Goal: Entertainment & Leisure: Consume media (video, audio)

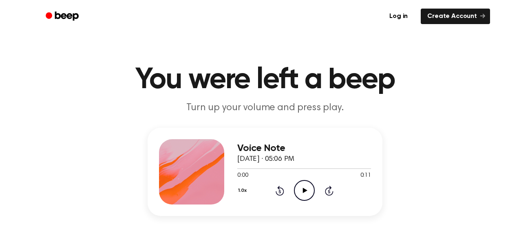
click at [300, 188] on icon "Play Audio" at bounding box center [304, 190] width 21 height 21
click at [298, 194] on icon "Pause Audio" at bounding box center [304, 190] width 21 height 21
click at [280, 189] on icon "Rewind 5 seconds" at bounding box center [279, 190] width 9 height 11
click at [308, 191] on icon "Play Audio" at bounding box center [304, 190] width 21 height 21
click at [302, 189] on icon at bounding box center [304, 190] width 4 height 5
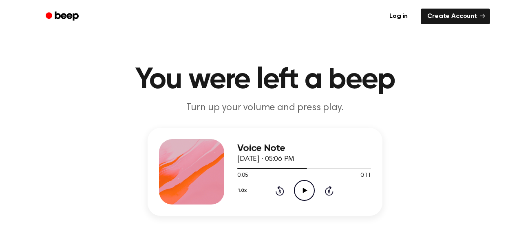
click at [297, 187] on icon "Play Audio" at bounding box center [304, 190] width 21 height 21
click at [280, 191] on icon at bounding box center [279, 191] width 2 height 3
click at [307, 190] on icon "Pause Audio" at bounding box center [304, 190] width 21 height 21
click at [304, 188] on icon "Play Audio" at bounding box center [304, 190] width 21 height 21
click at [279, 191] on icon at bounding box center [279, 191] width 2 height 3
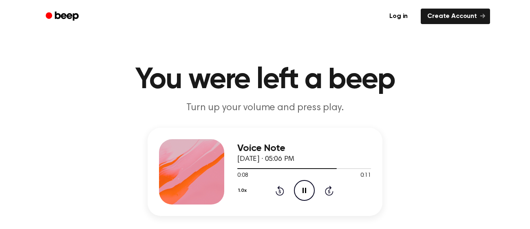
click at [301, 201] on div "Voice Note October 30, 2023 · 05:06 PM 0:08 0:11 Your browser does not support …" at bounding box center [304, 171] width 134 height 65
click at [279, 191] on icon at bounding box center [279, 191] width 2 height 3
click at [305, 196] on icon "Pause Audio" at bounding box center [304, 190] width 21 height 21
click at [313, 186] on circle at bounding box center [304, 190] width 20 height 20
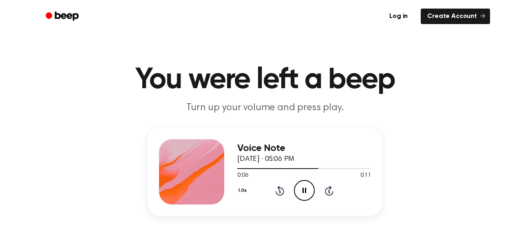
click at [311, 195] on icon "Pause Audio" at bounding box center [304, 190] width 21 height 21
click at [310, 194] on icon "Play Audio" at bounding box center [304, 190] width 21 height 21
click at [308, 192] on icon "Pause Audio" at bounding box center [304, 190] width 21 height 21
click at [298, 183] on icon "Play Audio" at bounding box center [304, 190] width 21 height 21
click at [276, 188] on icon "Rewind 5 seconds" at bounding box center [279, 190] width 9 height 11
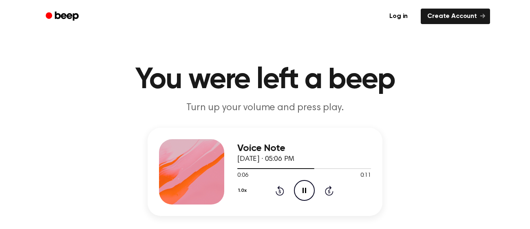
click at [286, 191] on div "1.0x Rewind 5 seconds Pause Audio Skip 5 seconds" at bounding box center [304, 190] width 134 height 21
click at [277, 187] on icon at bounding box center [280, 190] width 9 height 10
click at [305, 190] on icon at bounding box center [304, 190] width 4 height 5
click at [278, 190] on icon "Rewind 5 seconds" at bounding box center [279, 190] width 9 height 11
click at [299, 188] on icon "Play Audio" at bounding box center [304, 190] width 21 height 21
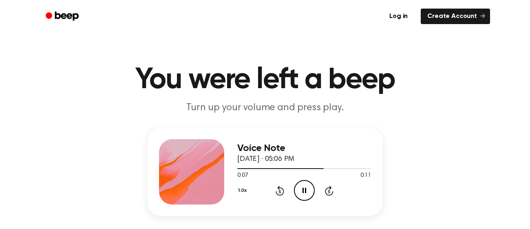
click at [305, 194] on icon "Pause Audio" at bounding box center [304, 190] width 21 height 21
click at [302, 185] on icon "Play Audio" at bounding box center [304, 190] width 21 height 21
click at [282, 192] on icon at bounding box center [280, 190] width 9 height 10
click at [306, 204] on div "Voice Note October 30, 2023 · 05:06 PM 0:11 0:11 Your browser does not support …" at bounding box center [265, 172] width 235 height 88
click at [279, 192] on icon "Rewind 5 seconds" at bounding box center [279, 190] width 9 height 11
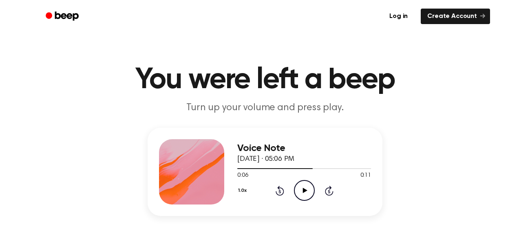
click at [309, 201] on icon "Play Audio" at bounding box center [304, 190] width 21 height 21
click at [304, 180] on circle at bounding box center [304, 190] width 20 height 20
click at [283, 190] on icon at bounding box center [280, 190] width 9 height 10
click at [294, 189] on circle at bounding box center [304, 190] width 20 height 20
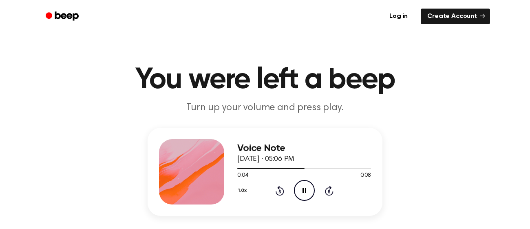
click at [301, 187] on icon "Pause Audio" at bounding box center [304, 190] width 21 height 21
click at [296, 183] on icon "Play Audio" at bounding box center [304, 190] width 21 height 21
click at [281, 190] on icon "Rewind 5 seconds" at bounding box center [279, 190] width 9 height 11
click at [280, 187] on icon at bounding box center [280, 190] width 9 height 10
click at [299, 188] on icon "Play Audio" at bounding box center [304, 190] width 21 height 21
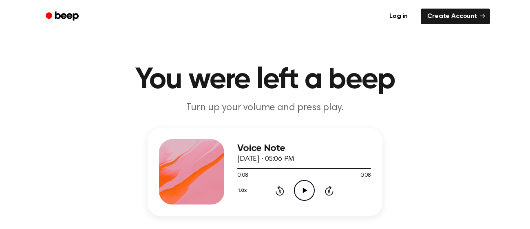
click at [279, 190] on icon "Rewind 5 seconds" at bounding box center [279, 190] width 9 height 11
click at [297, 192] on icon "Play Audio" at bounding box center [304, 190] width 21 height 21
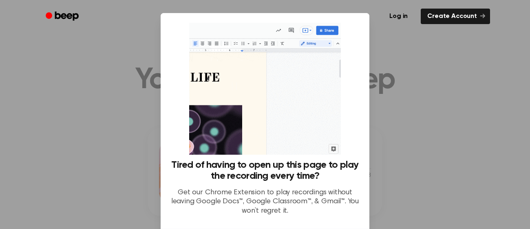
scroll to position [67, 0]
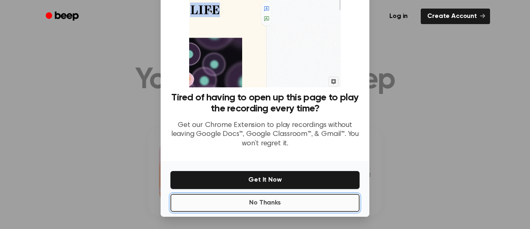
click at [304, 198] on button "No Thanks" at bounding box center [264, 203] width 189 height 18
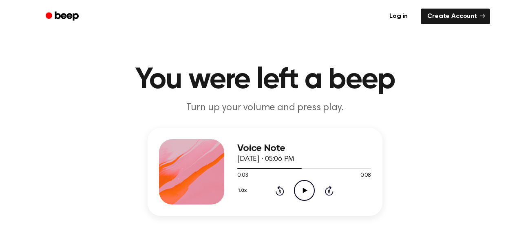
click at [299, 189] on icon "Play Audio" at bounding box center [304, 190] width 21 height 21
click at [277, 193] on icon at bounding box center [280, 190] width 9 height 10
click at [297, 188] on icon "Play Audio" at bounding box center [304, 190] width 21 height 21
click at [344, 169] on div at bounding box center [304, 168] width 134 height 7
click at [310, 191] on icon "Play Audio" at bounding box center [304, 190] width 21 height 21
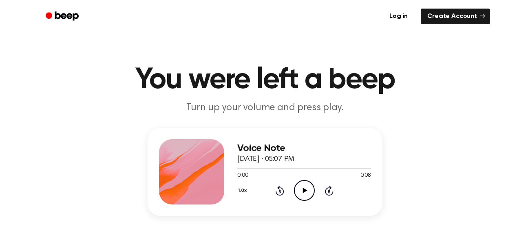
click at [300, 194] on icon "Play Audio" at bounding box center [304, 190] width 21 height 21
click at [284, 188] on div "1.0x Rewind 5 seconds Play Audio Skip 5 seconds" at bounding box center [304, 190] width 134 height 21
click at [280, 188] on icon at bounding box center [280, 190] width 9 height 10
click at [296, 189] on icon "Play Audio" at bounding box center [304, 190] width 21 height 21
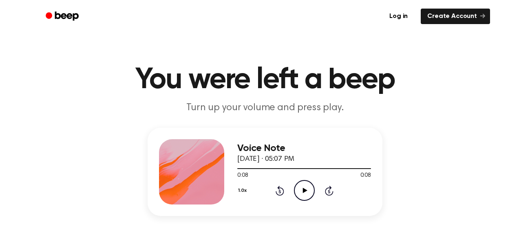
click at [279, 189] on icon at bounding box center [280, 190] width 9 height 10
click at [307, 193] on icon "Play Audio" at bounding box center [304, 190] width 21 height 21
click at [307, 193] on icon "Pause Audio" at bounding box center [304, 190] width 21 height 21
click at [307, 187] on icon "Play Audio" at bounding box center [304, 190] width 21 height 21
click at [279, 189] on icon at bounding box center [280, 190] width 9 height 10
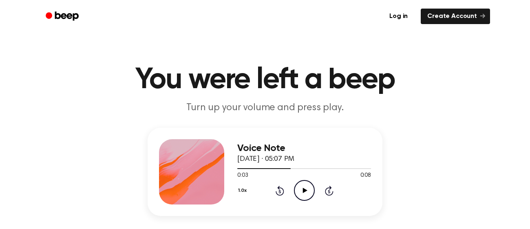
click at [295, 189] on icon "Play Audio" at bounding box center [304, 190] width 21 height 21
click at [243, 190] on button "1.0x" at bounding box center [243, 190] width 12 height 14
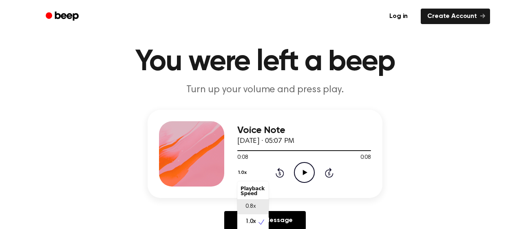
click at [247, 210] on span "0.8x" at bounding box center [250, 206] width 10 height 9
click at [281, 171] on icon "Rewind 5 seconds" at bounding box center [279, 172] width 9 height 11
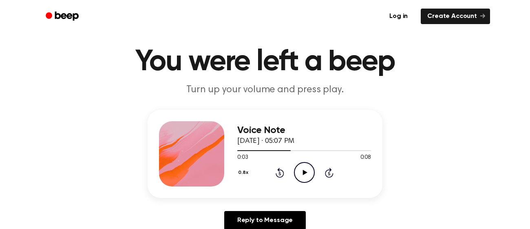
click at [303, 170] on icon at bounding box center [304, 172] width 4 height 5
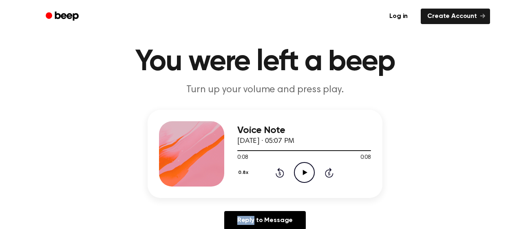
click at [279, 172] on icon at bounding box center [279, 173] width 2 height 3
click at [300, 170] on icon "Play Audio" at bounding box center [304, 172] width 21 height 21
click at [300, 170] on icon "Pause Audio" at bounding box center [304, 172] width 21 height 21
click at [300, 170] on icon "Play Audio" at bounding box center [304, 172] width 21 height 21
click at [280, 172] on icon "Rewind 5 seconds" at bounding box center [279, 172] width 9 height 11
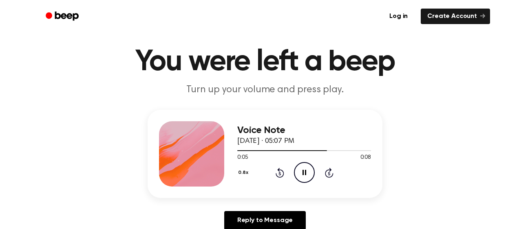
click at [300, 171] on icon "Pause Audio" at bounding box center [304, 172] width 21 height 21
click at [279, 170] on icon "Rewind 5 seconds" at bounding box center [279, 172] width 9 height 11
click at [298, 171] on icon "Play Audio" at bounding box center [304, 172] width 21 height 21
click at [304, 170] on icon "Pause Audio" at bounding box center [304, 172] width 21 height 21
click at [278, 176] on icon at bounding box center [280, 173] width 9 height 10
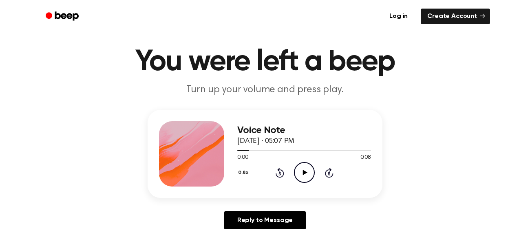
click at [300, 172] on icon "Play Audio" at bounding box center [304, 172] width 21 height 21
click at [243, 171] on button "0.8x" at bounding box center [244, 173] width 14 height 14
click at [255, 218] on span "1.0x" at bounding box center [250, 221] width 10 height 9
click at [316, 148] on div at bounding box center [304, 150] width 134 height 7
click at [298, 178] on icon "Play Audio" at bounding box center [304, 172] width 21 height 21
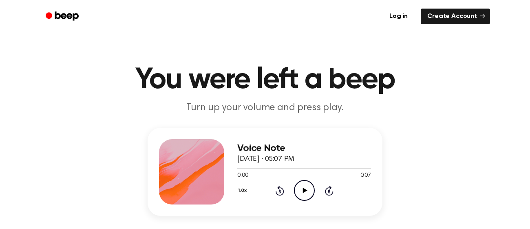
click at [302, 183] on icon "Play Audio" at bounding box center [304, 190] width 21 height 21
click at [257, 167] on div at bounding box center [304, 168] width 134 height 7
click at [301, 183] on icon "Play Audio" at bounding box center [304, 190] width 21 height 21
click at [270, 170] on div at bounding box center [304, 168] width 134 height 7
click at [305, 194] on icon "Play Audio" at bounding box center [304, 190] width 21 height 21
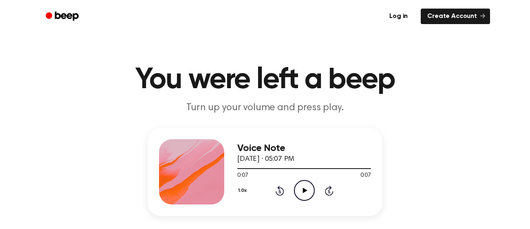
click at [280, 166] on div at bounding box center [304, 168] width 134 height 7
click at [313, 199] on icon "Play Audio" at bounding box center [304, 190] width 21 height 21
click at [324, 168] on div at bounding box center [304, 168] width 134 height 1
click at [299, 192] on icon "Play Audio" at bounding box center [304, 190] width 21 height 21
click at [302, 188] on icon "Play Audio" at bounding box center [304, 190] width 21 height 21
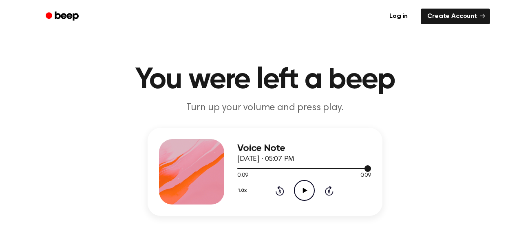
click at [261, 169] on div at bounding box center [304, 168] width 134 height 7
click at [297, 184] on icon "Play Audio" at bounding box center [304, 190] width 21 height 21
click at [277, 167] on div at bounding box center [304, 168] width 134 height 7
click at [308, 188] on icon "Play Audio" at bounding box center [304, 190] width 21 height 21
click at [291, 167] on div at bounding box center [304, 168] width 134 height 7
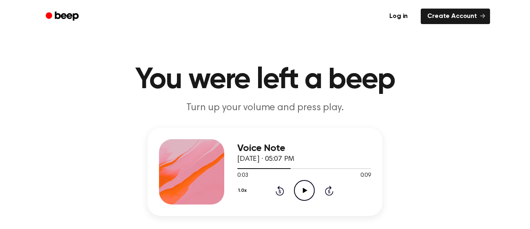
click at [303, 191] on icon at bounding box center [304, 190] width 4 height 5
click at [305, 190] on icon at bounding box center [304, 190] width 4 height 5
click at [264, 165] on div at bounding box center [304, 168] width 134 height 7
click at [314, 188] on circle at bounding box center [304, 190] width 20 height 20
click at [280, 169] on div at bounding box center [304, 168] width 134 height 7
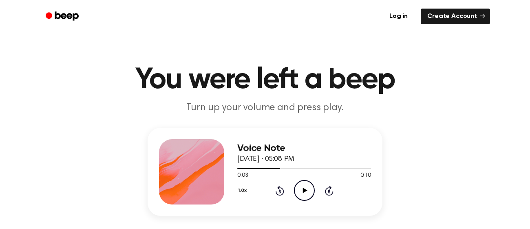
click at [297, 185] on icon "Play Audio" at bounding box center [304, 190] width 21 height 21
click at [348, 165] on div at bounding box center [304, 168] width 134 height 7
click at [307, 183] on icon "Play Audio" at bounding box center [304, 190] width 21 height 21
click at [302, 194] on icon "Play Audio" at bounding box center [304, 190] width 21 height 21
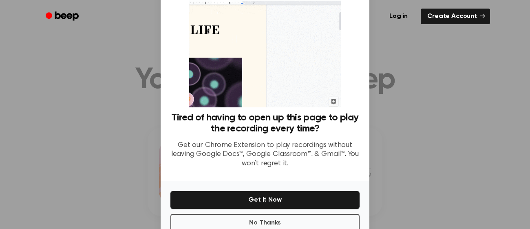
scroll to position [52, 0]
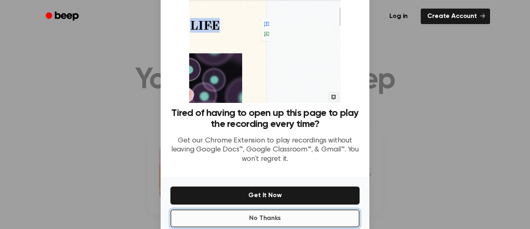
click at [312, 222] on button "No Thanks" at bounding box center [264, 218] width 189 height 18
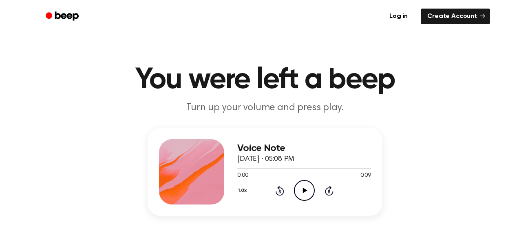
click at [311, 193] on icon "Play Audio" at bounding box center [304, 190] width 21 height 21
click at [283, 168] on div at bounding box center [304, 168] width 134 height 1
click at [270, 168] on div at bounding box center [260, 168] width 46 height 1
click at [305, 193] on icon "Play Audio" at bounding box center [304, 190] width 21 height 21
click at [281, 185] on icon "Rewind 5 seconds" at bounding box center [279, 190] width 9 height 11
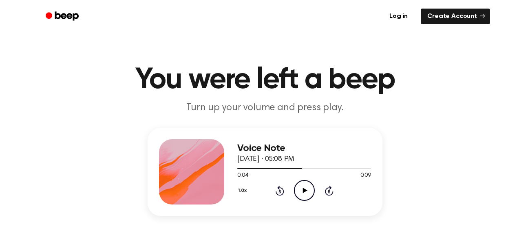
click at [280, 171] on div at bounding box center [304, 168] width 134 height 7
click at [301, 188] on icon "Play Audio" at bounding box center [304, 190] width 21 height 21
click at [300, 198] on icon "Play Audio" at bounding box center [304, 190] width 21 height 21
click at [311, 190] on icon "Play Audio" at bounding box center [304, 190] width 21 height 21
click at [265, 168] on div at bounding box center [304, 168] width 134 height 1
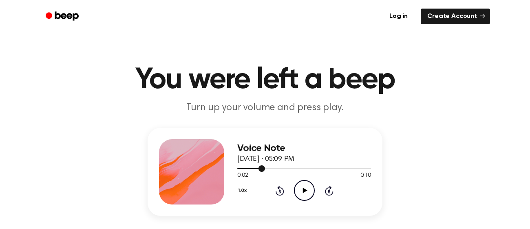
click at [308, 196] on icon "Play Audio" at bounding box center [304, 190] width 21 height 21
click at [287, 166] on div at bounding box center [304, 168] width 134 height 7
click at [302, 192] on icon "Play Audio" at bounding box center [304, 190] width 21 height 21
click at [340, 170] on div at bounding box center [304, 168] width 134 height 7
click at [299, 201] on div "Voice Note October 30, 2023 · 05:09 PM 0:07 0:10 Your browser does not support …" at bounding box center [304, 171] width 134 height 65
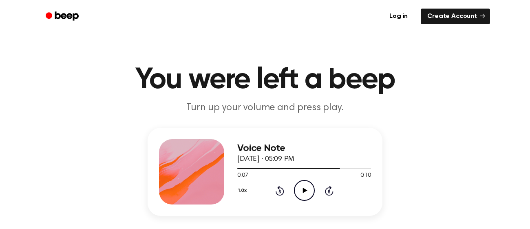
click at [308, 190] on icon "Play Audio" at bounding box center [304, 190] width 21 height 21
click at [307, 192] on icon "Play Audio" at bounding box center [304, 190] width 21 height 21
click at [262, 171] on div at bounding box center [304, 168] width 134 height 7
click at [254, 167] on div at bounding box center [304, 168] width 134 height 7
click at [272, 168] on div at bounding box center [286, 168] width 99 height 1
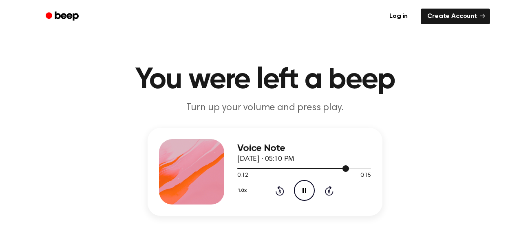
click at [273, 166] on div at bounding box center [304, 168] width 134 height 7
click at [284, 170] on div at bounding box center [304, 168] width 134 height 7
click at [305, 188] on icon "Play Audio" at bounding box center [304, 190] width 21 height 21
click at [304, 198] on icon "Play Audio" at bounding box center [304, 190] width 21 height 21
click at [273, 168] on div at bounding box center [304, 168] width 134 height 1
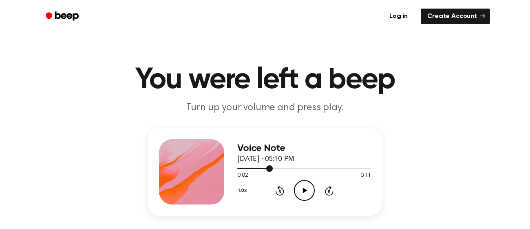
click at [301, 188] on icon "Play Audio" at bounding box center [304, 190] width 21 height 21
click at [324, 168] on div at bounding box center [304, 168] width 134 height 7
click at [304, 186] on icon "Play Audio" at bounding box center [304, 190] width 21 height 21
click at [302, 168] on div at bounding box center [304, 168] width 134 height 7
click at [320, 166] on div at bounding box center [304, 168] width 134 height 7
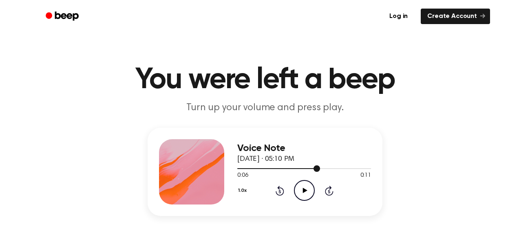
click at [307, 200] on circle at bounding box center [304, 190] width 20 height 20
